Goal: Information Seeking & Learning: Learn about a topic

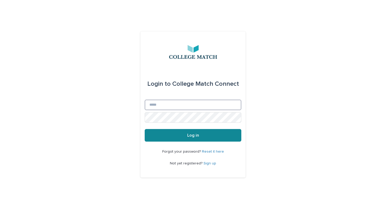
type input "**********"
click at [196, 136] on span "Log in" at bounding box center [193, 136] width 12 height 4
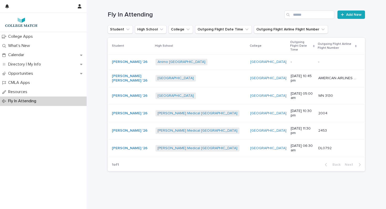
click at [18, 98] on div "Fly In Attending" at bounding box center [43, 101] width 87 height 9
click at [31, 73] on p "Opportunities" at bounding box center [21, 73] width 31 height 5
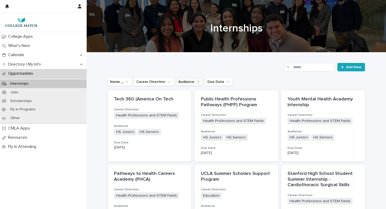
click at [188, 84] on button "Audience" at bounding box center [189, 82] width 27 height 8
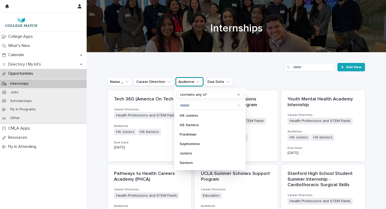
click at [188, 84] on button "Audience" at bounding box center [189, 82] width 27 height 8
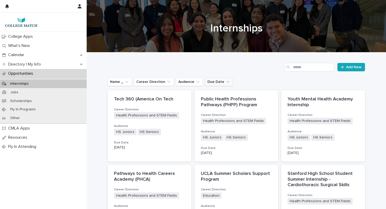
click at [213, 81] on button "Due Date" at bounding box center [219, 82] width 28 height 8
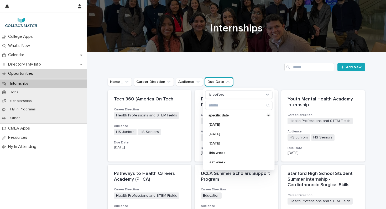
click at [219, 81] on button "Due Date" at bounding box center [219, 82] width 28 height 8
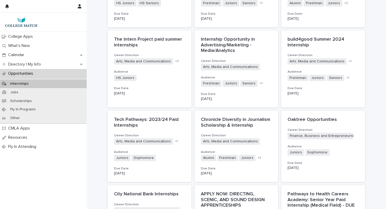
scroll to position [286, 0]
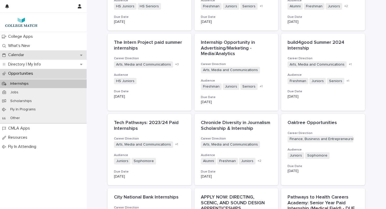
click at [30, 54] on div "Calendar" at bounding box center [43, 54] width 87 height 9
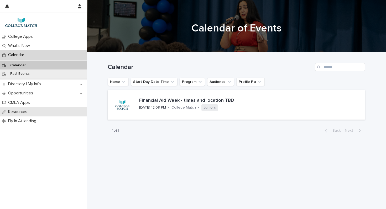
click at [30, 112] on p "Resources" at bounding box center [18, 112] width 25 height 5
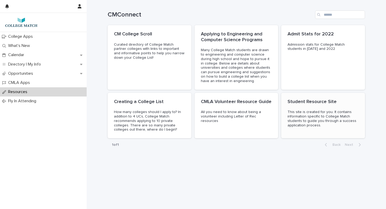
click at [308, 103] on p "Student Resource Site" at bounding box center [323, 102] width 71 height 6
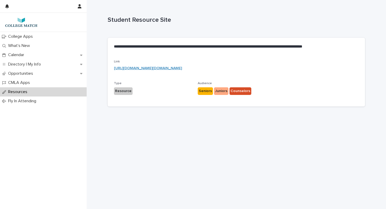
click at [132, 68] on link "https://sites.google.com/collegematchla.org/summer/home" at bounding box center [148, 68] width 68 height 4
